Goal: Navigation & Orientation: Find specific page/section

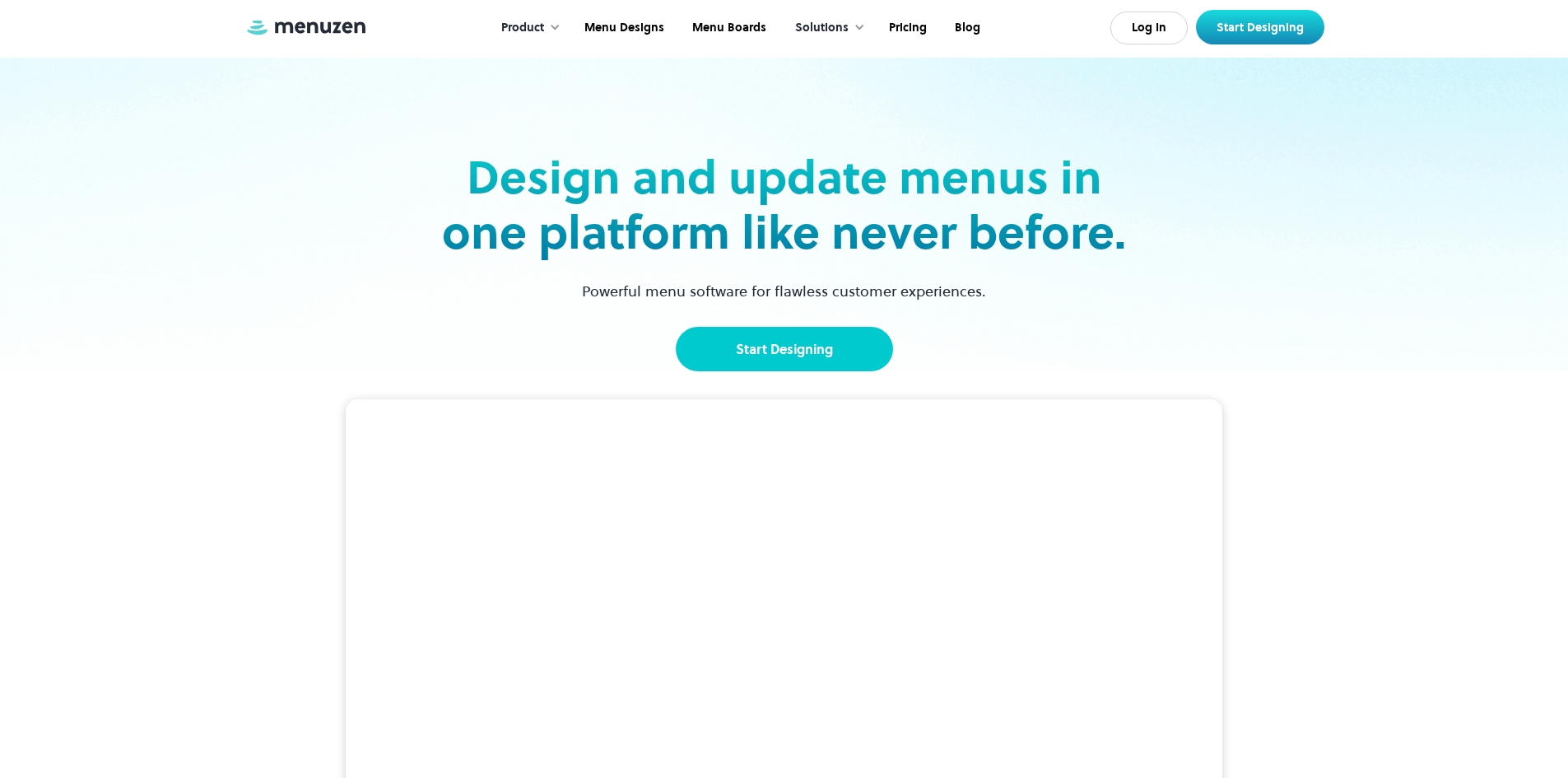
click at [760, 347] on link "Start Designing" at bounding box center [784, 349] width 218 height 45
click at [742, 30] on link "Menu Boards" at bounding box center [728, 27] width 102 height 51
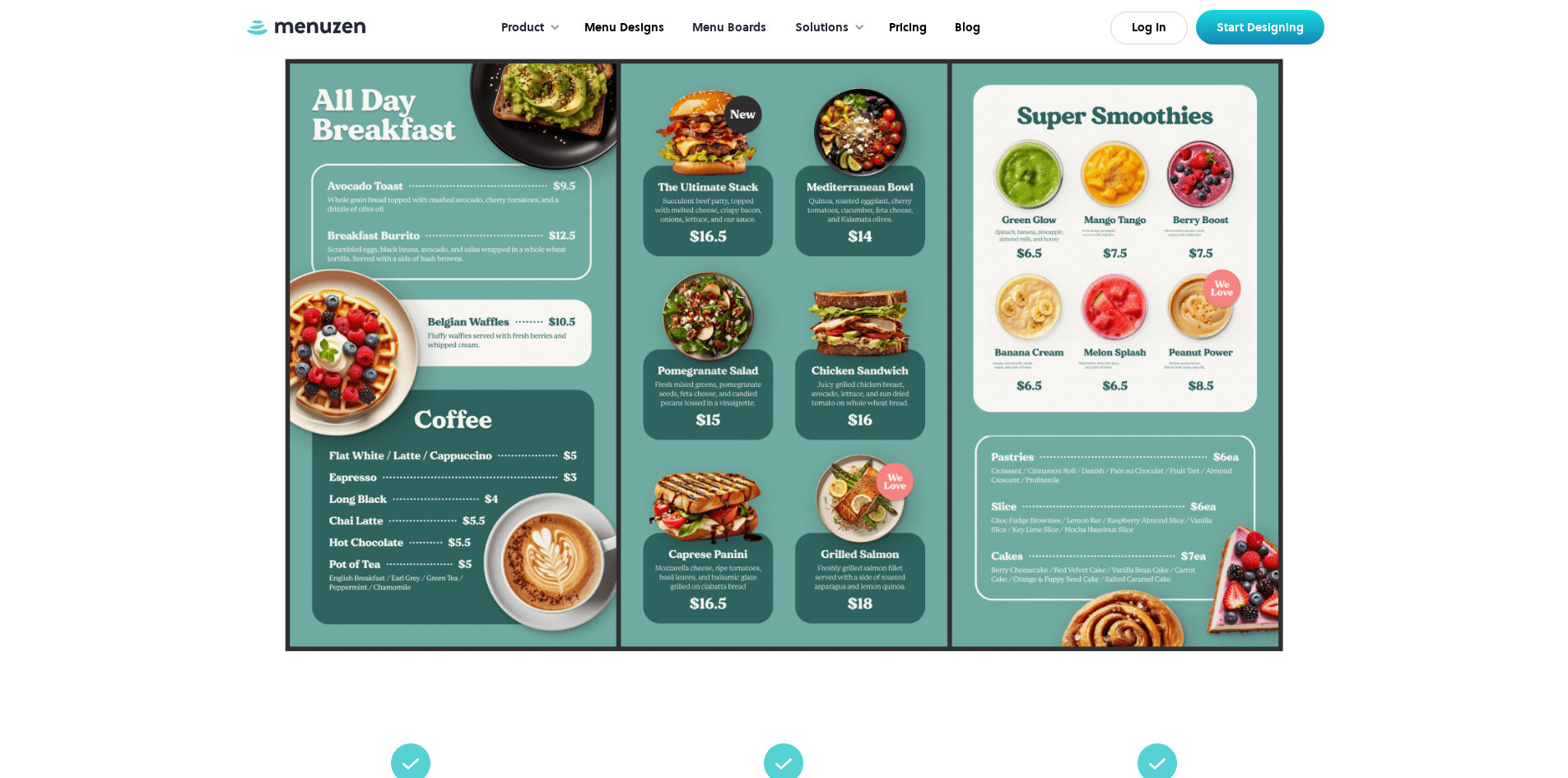
scroll to position [330, 0]
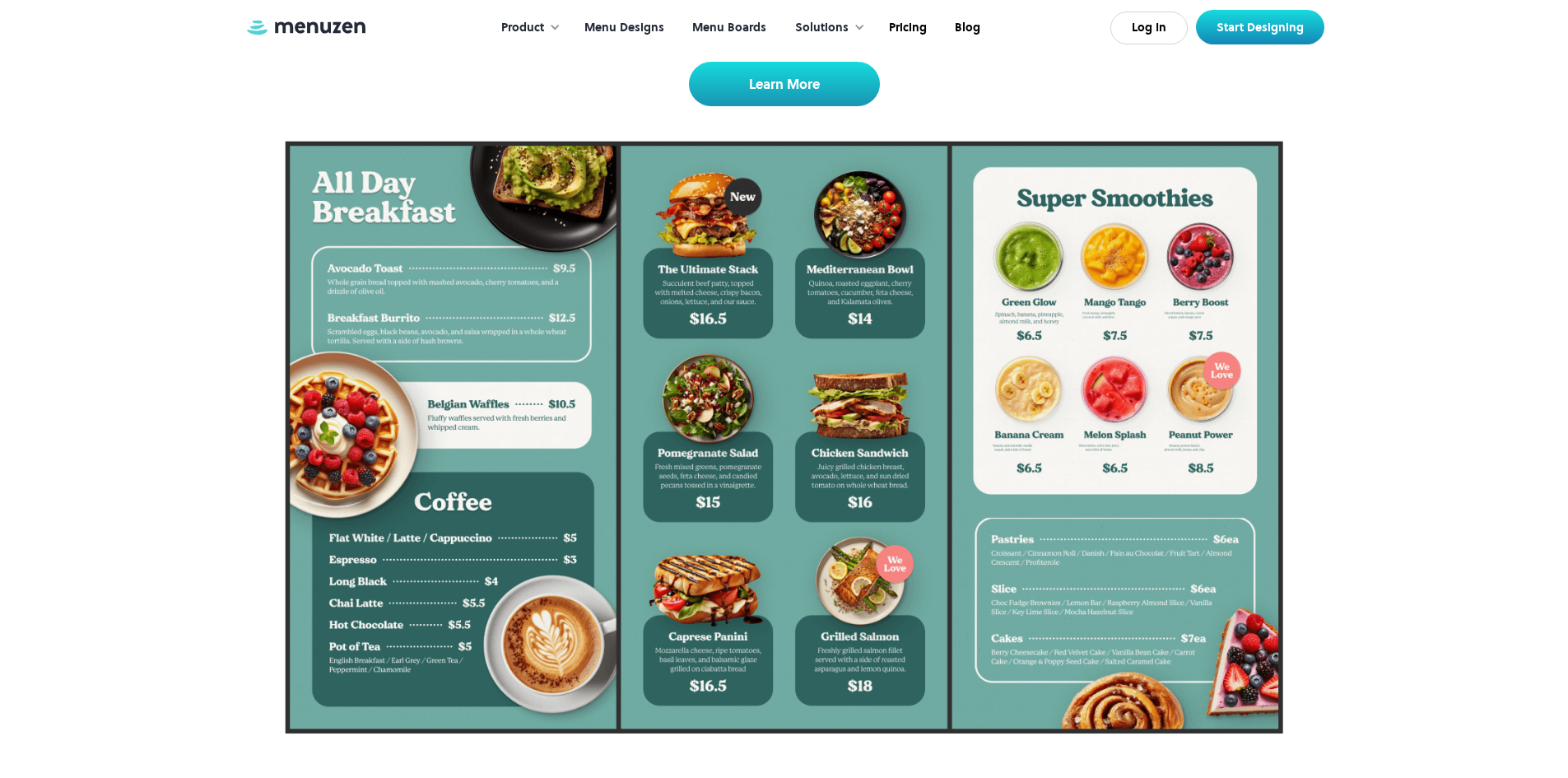
click at [638, 24] on link "Menu Designs" at bounding box center [623, 27] width 108 height 51
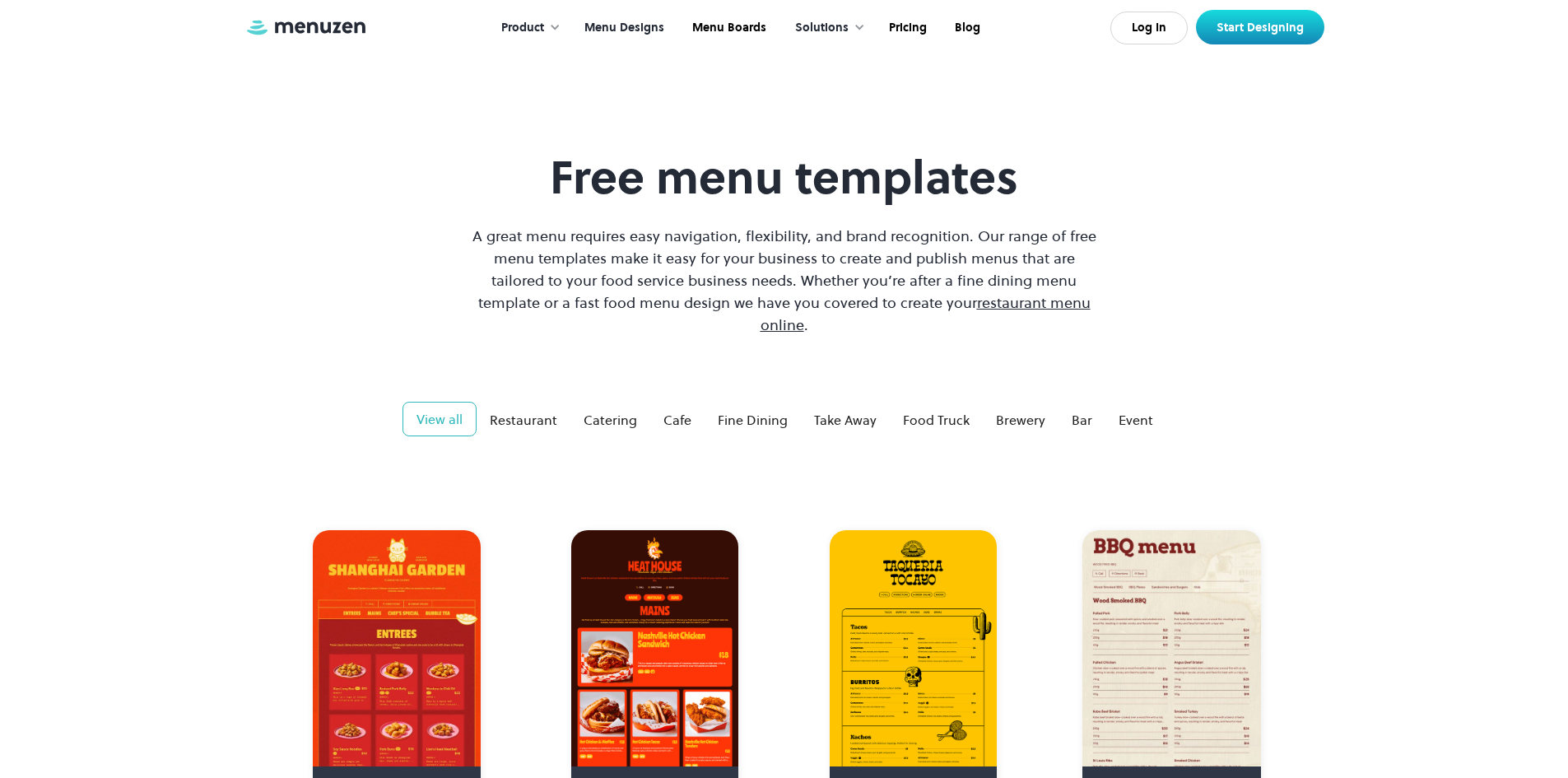
scroll to position [247, 0]
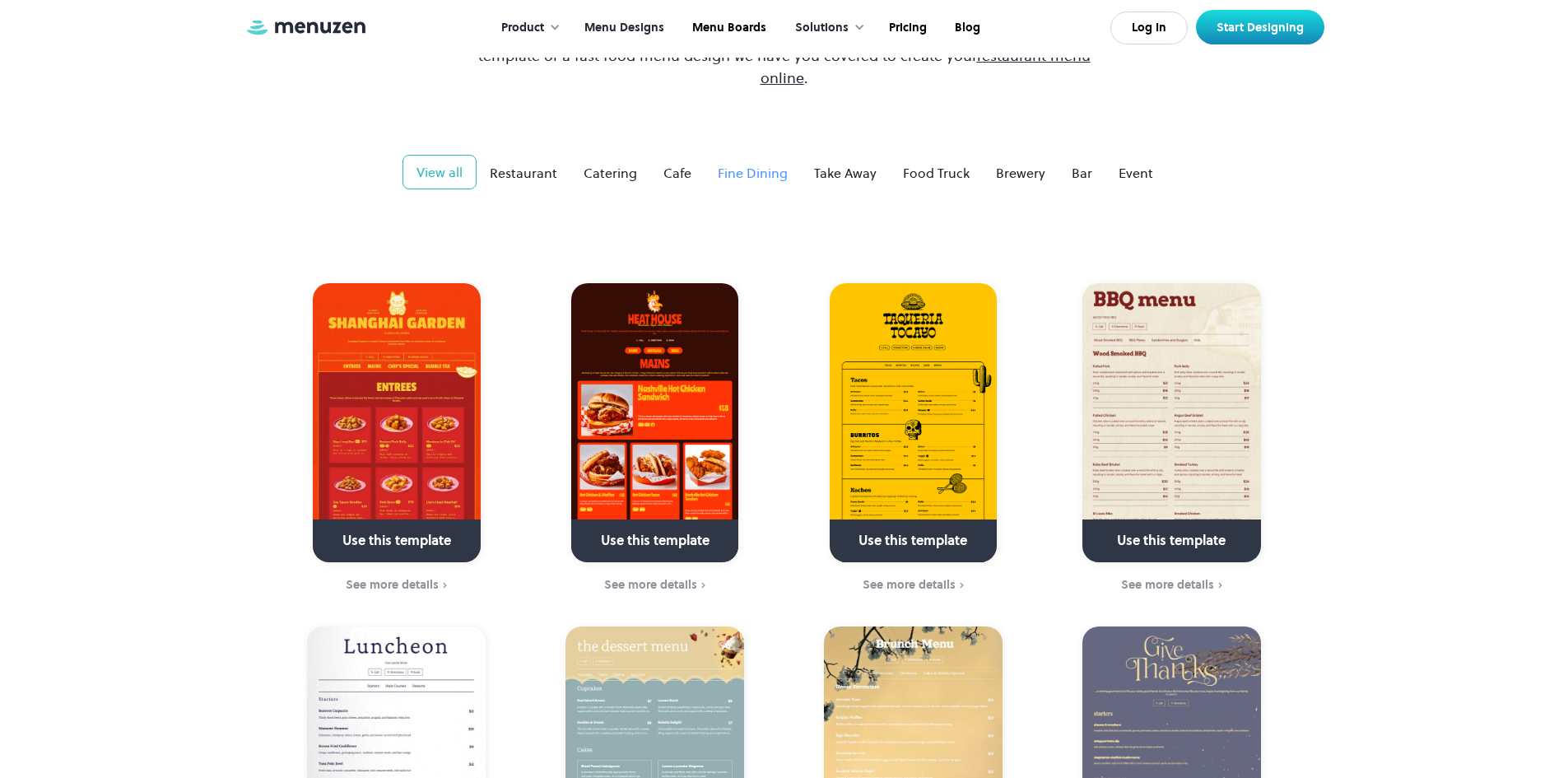
click at [757, 163] on div "Fine Dining" at bounding box center [753, 173] width 70 height 20
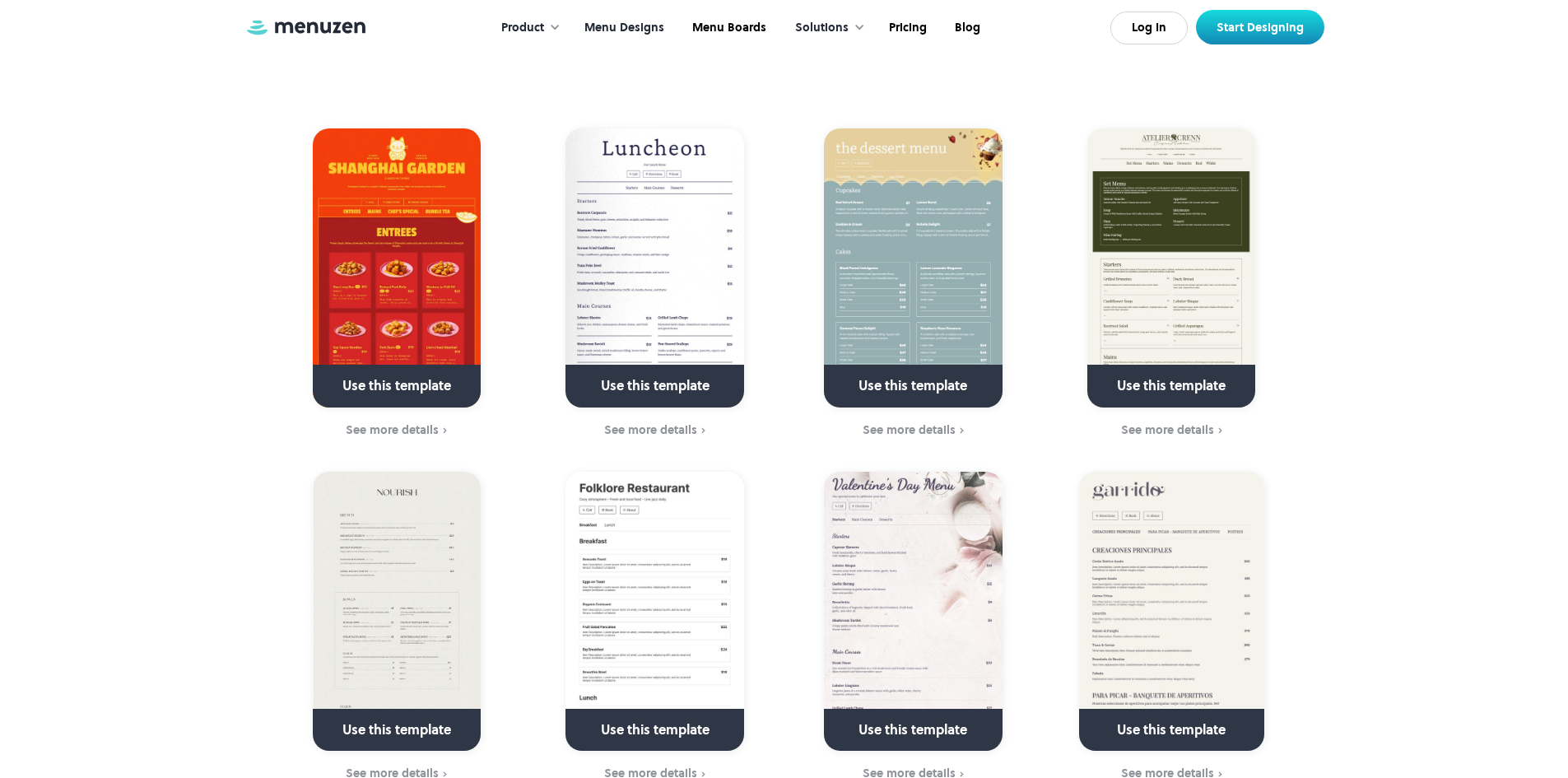
scroll to position [0, 0]
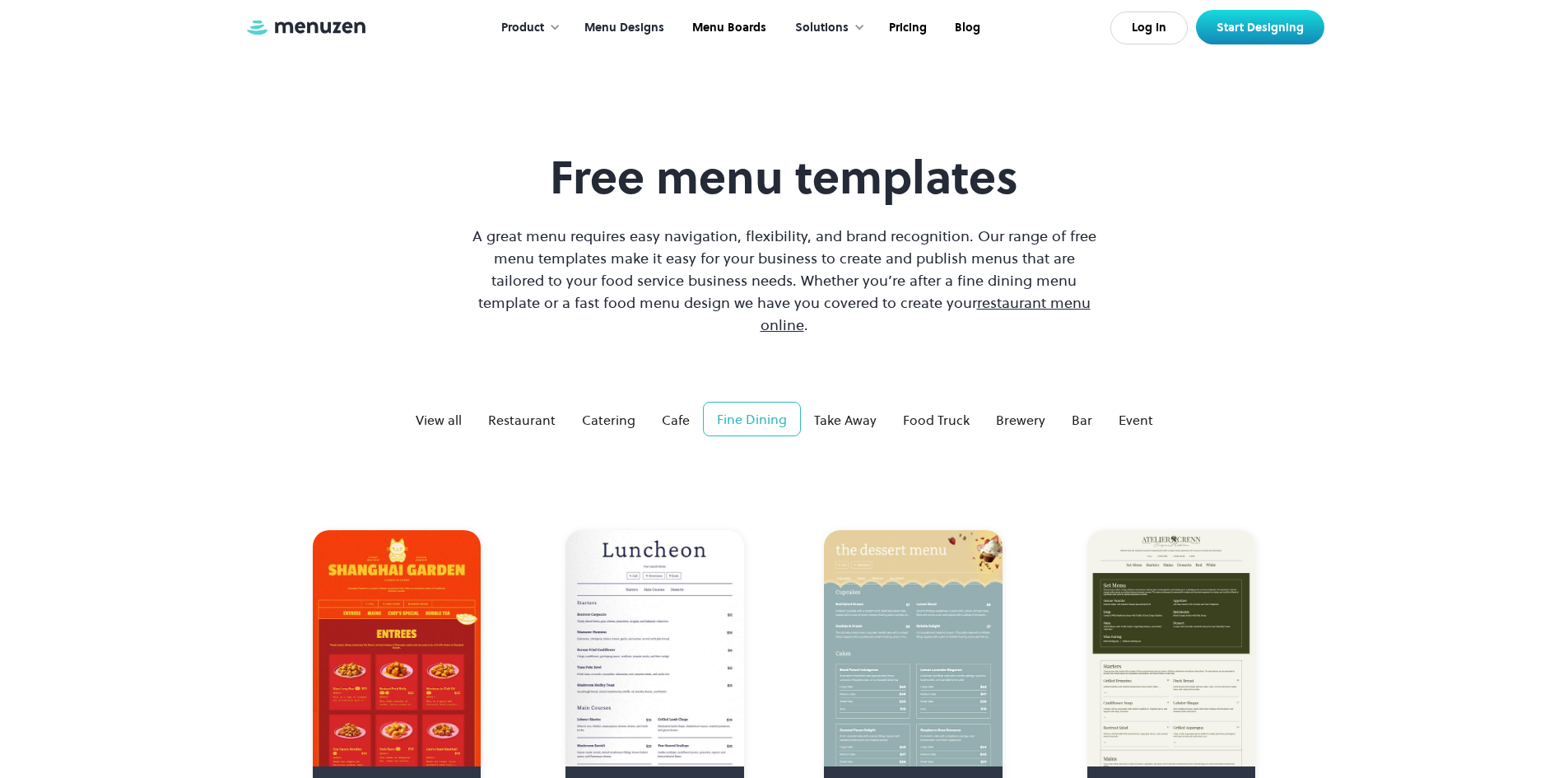
click at [539, 28] on div "Product" at bounding box center [522, 28] width 43 height 18
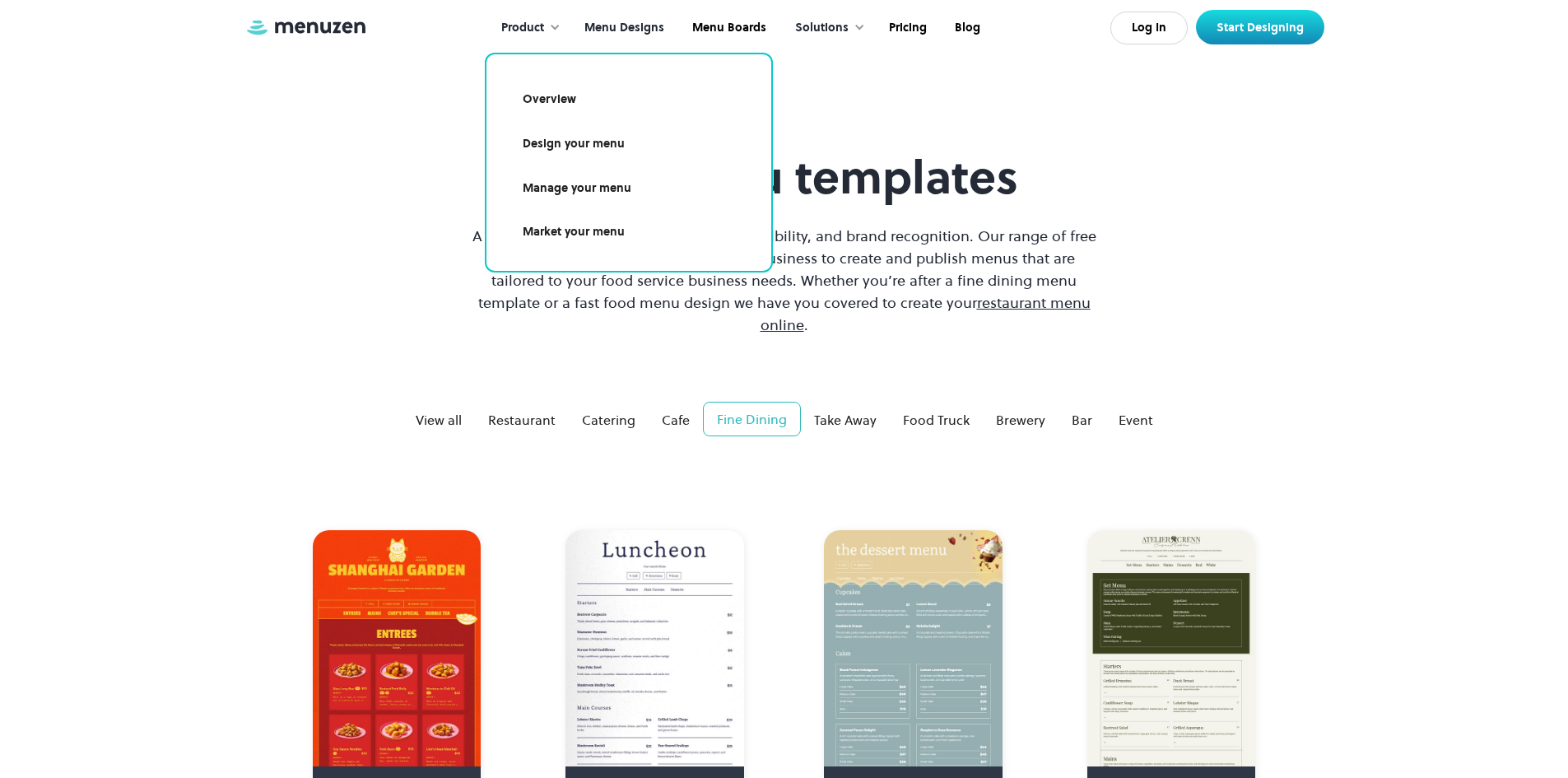
click at [1295, 218] on div "Free menu templates A great menu requires easy navigation, flexibility, and bra…" at bounding box center [784, 243] width 1080 height 186
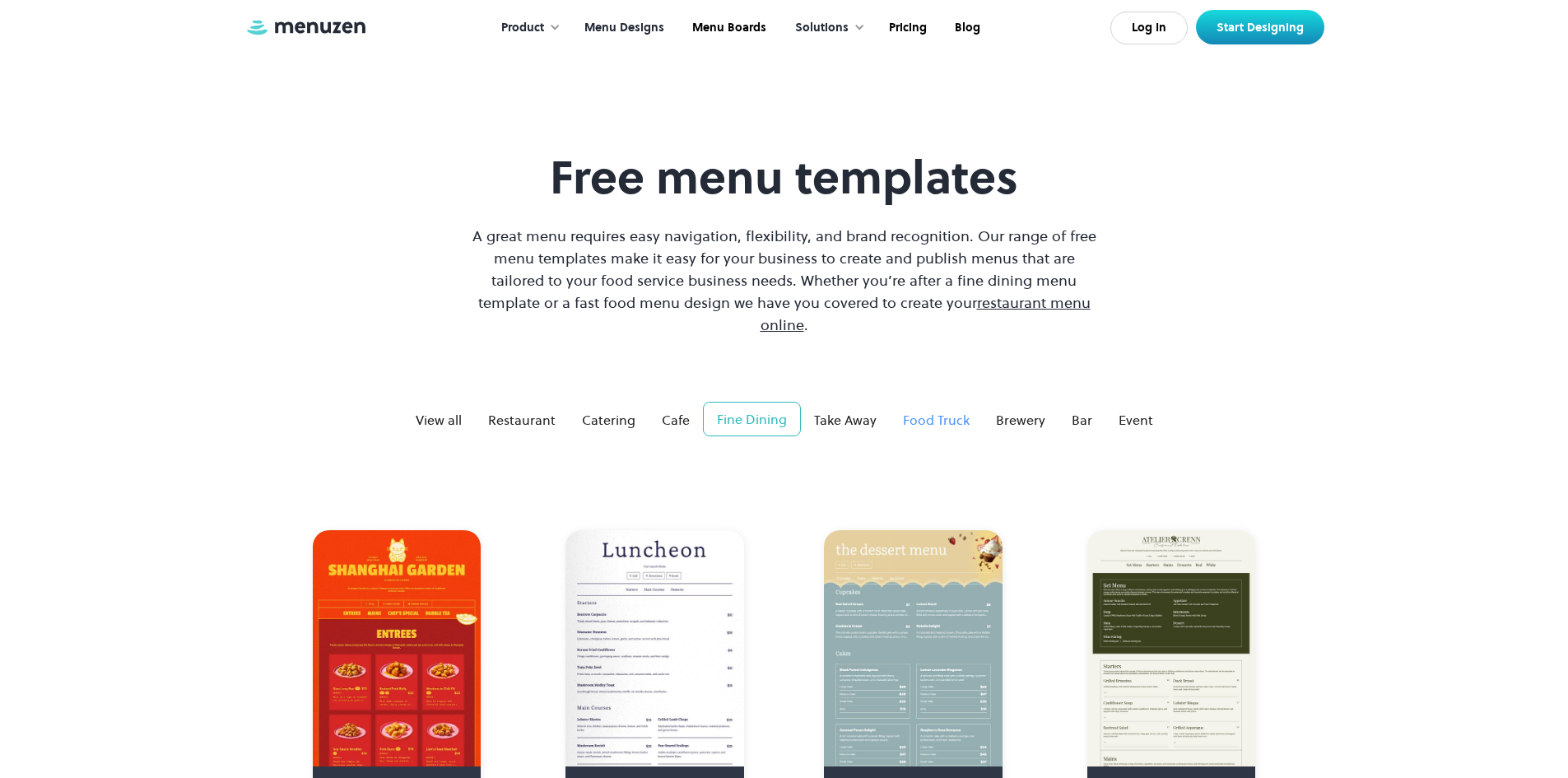
click at [928, 410] on div "Food Truck" at bounding box center [935, 420] width 67 height 20
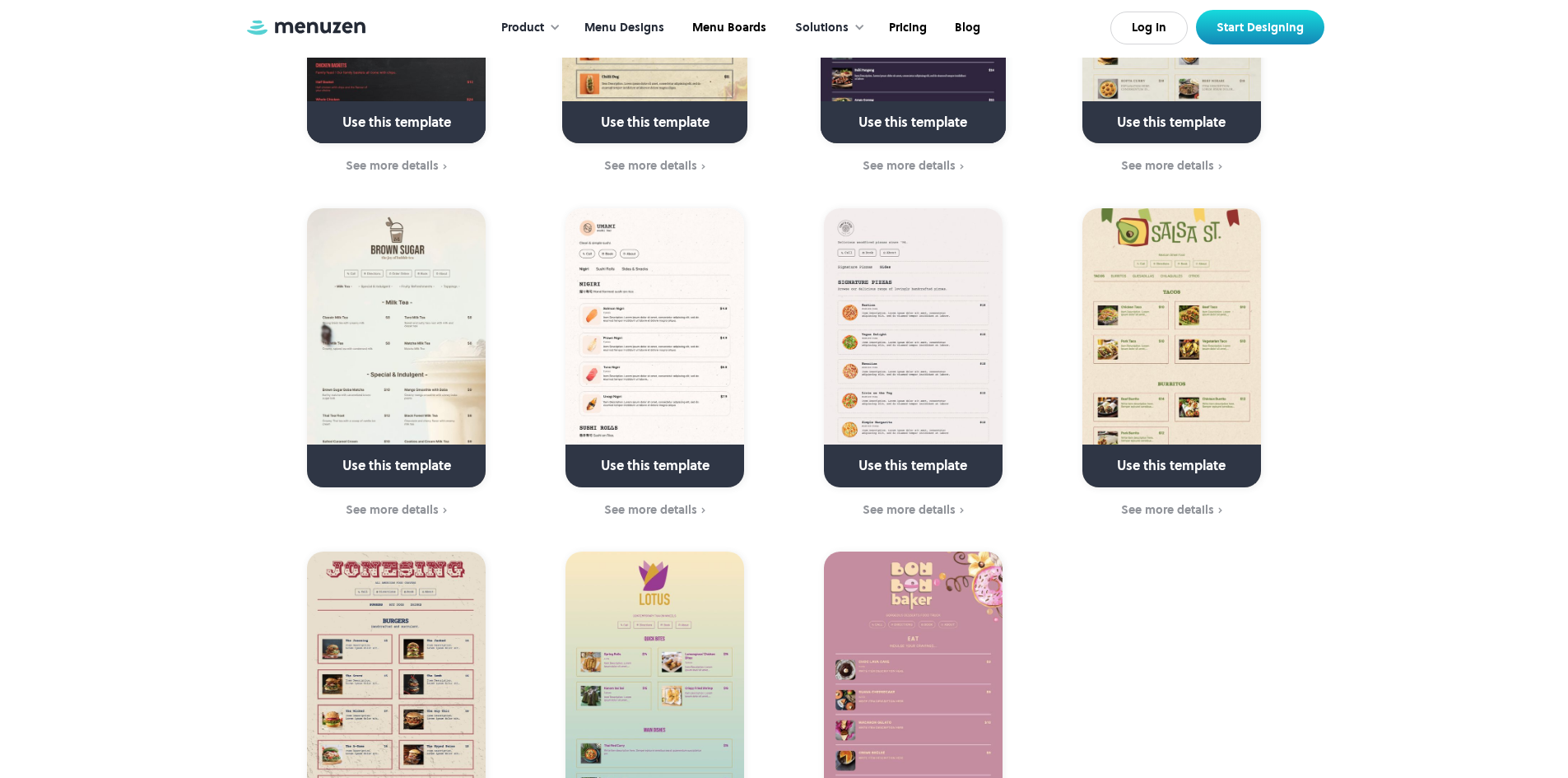
scroll to position [1092, 0]
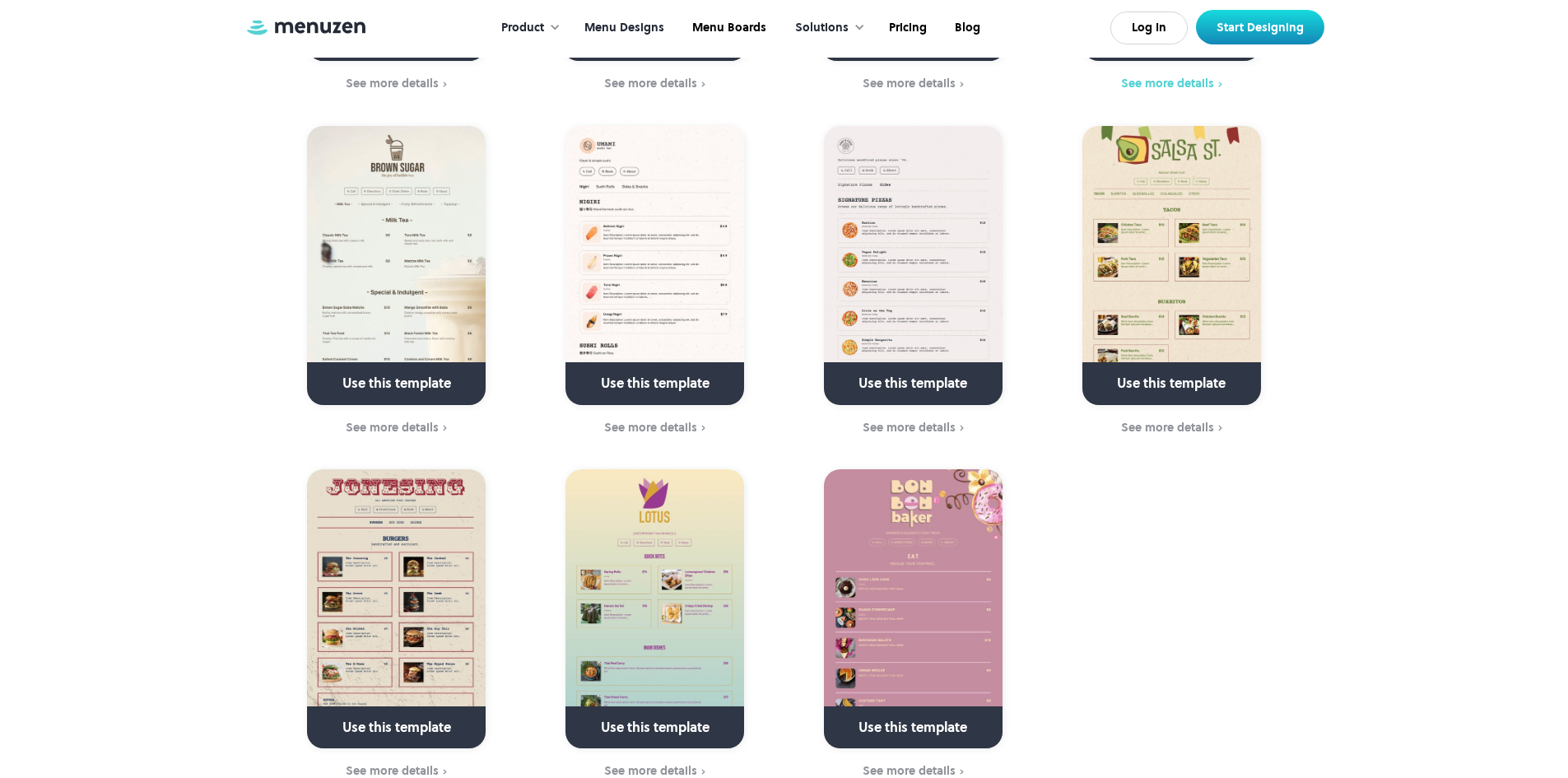
click at [1175, 77] on div "See more details" at bounding box center [1167, 83] width 93 height 13
